Goal: Task Accomplishment & Management: Use online tool/utility

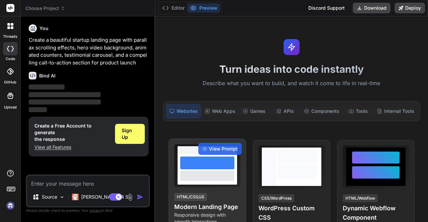
click at [208, 174] on div at bounding box center [207, 176] width 54 height 10
click at [200, 197] on div "HTML/CSS/JS" at bounding box center [190, 197] width 33 height 8
click at [217, 145] on div "View Prompt" at bounding box center [219, 149] width 43 height 12
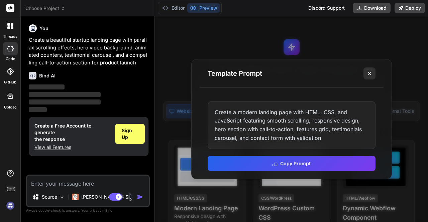
click at [370, 73] on icon at bounding box center [369, 73] width 7 height 7
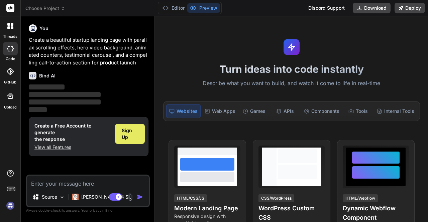
click at [132, 126] on div "Sign Up" at bounding box center [130, 134] width 30 height 20
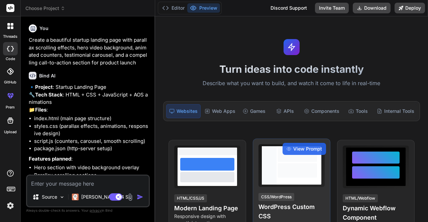
type textarea "x"
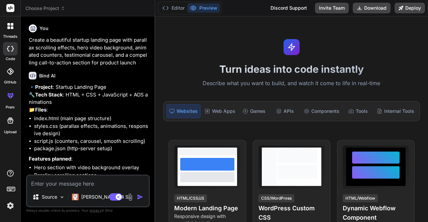
click at [68, 184] on textarea at bounding box center [88, 182] width 122 height 12
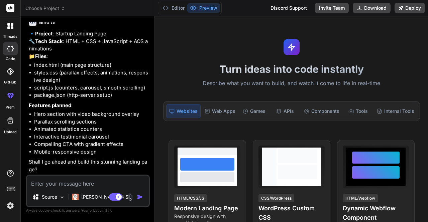
click at [140, 199] on img "button" at bounding box center [140, 197] width 7 height 7
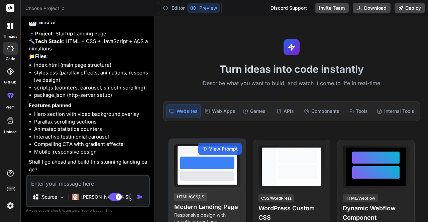
click at [207, 176] on div at bounding box center [207, 176] width 54 height 10
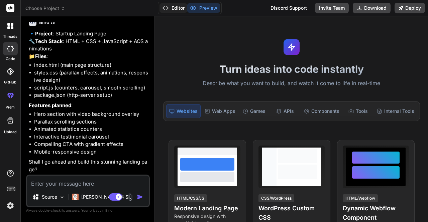
click at [178, 6] on button "Editor" at bounding box center [174, 7] width 28 height 9
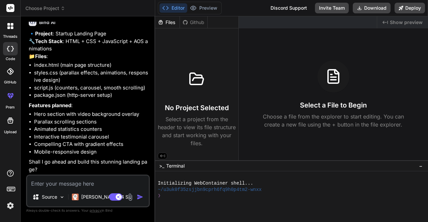
click at [196, 19] on div "Github" at bounding box center [193, 22] width 27 height 7
click at [210, 6] on button "Preview" at bounding box center [203, 7] width 33 height 9
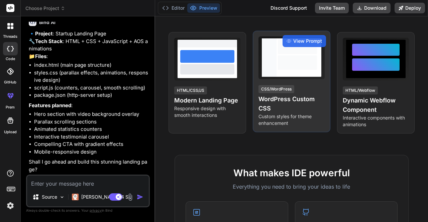
scroll to position [108, 0]
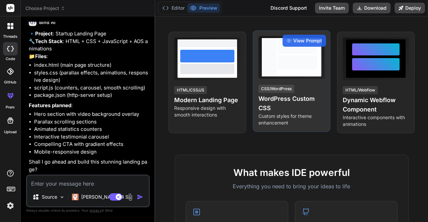
click at [276, 92] on div "CSS/WordPress WordPress Custom CSS Custom styles for theme enhancement" at bounding box center [292, 105] width 66 height 42
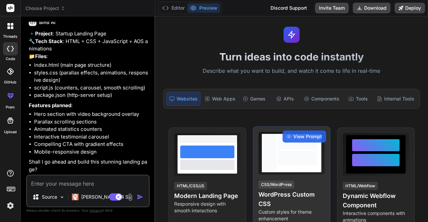
scroll to position [0, 0]
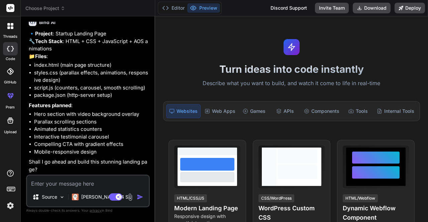
click at [84, 89] on li "script.js (counters, carousel, smooth scrolling)" at bounding box center [91, 88] width 114 height 8
click at [53, 183] on textarea at bounding box center [88, 182] width 122 height 12
type textarea "f"
type textarea "x"
type textarea "fo"
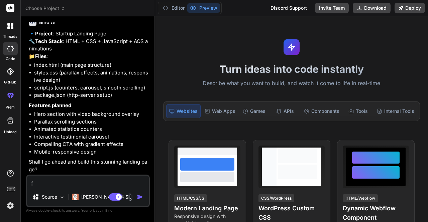
type textarea "x"
type textarea "fon"
type textarea "x"
type textarea "font"
type textarea "x"
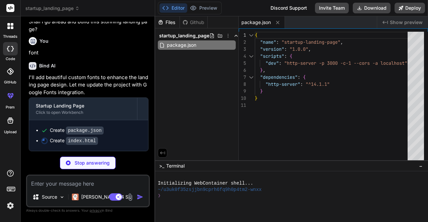
scroll to position [207, 0]
type textarea "x"
type textarea "</body> </html>"
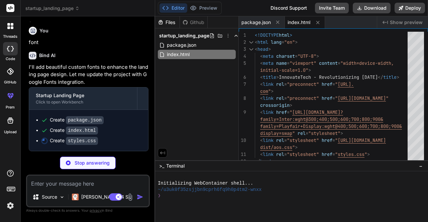
scroll to position [217, 0]
type textarea "x"
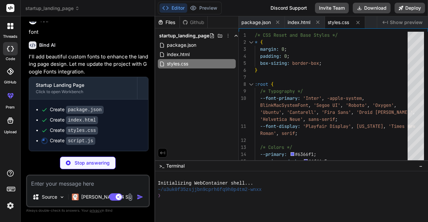
type textarea "x"
type textarea "}); ticking = true; } }; window.addEventListener('scroll', throttledScrollHandl…"
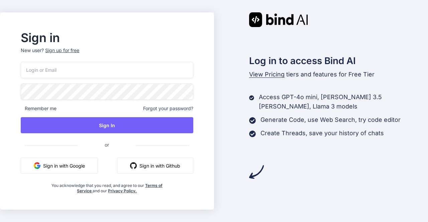
click at [58, 169] on button "Sign in with Google" at bounding box center [59, 166] width 77 height 16
click at [70, 165] on button "Sign in with Google" at bounding box center [59, 166] width 77 height 16
